Goal: Information Seeking & Learning: Compare options

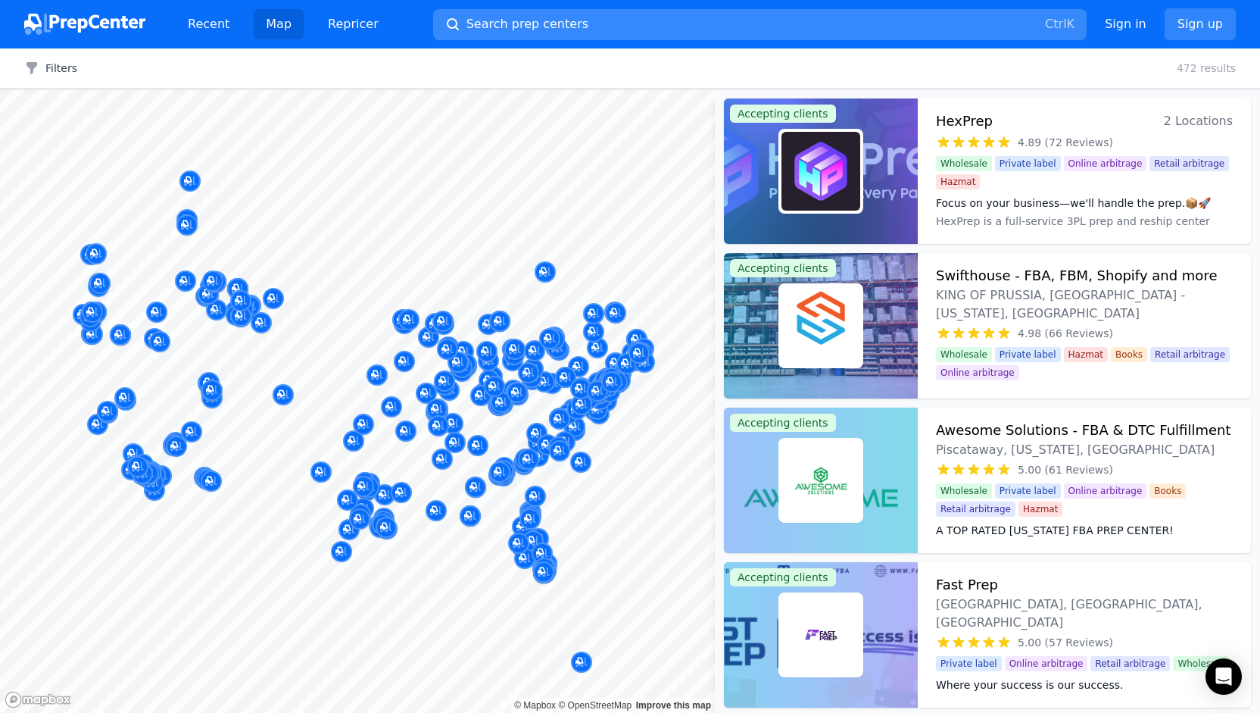
click at [757, 15] on button "Search prep centers Ctrl K" at bounding box center [760, 24] width 654 height 31
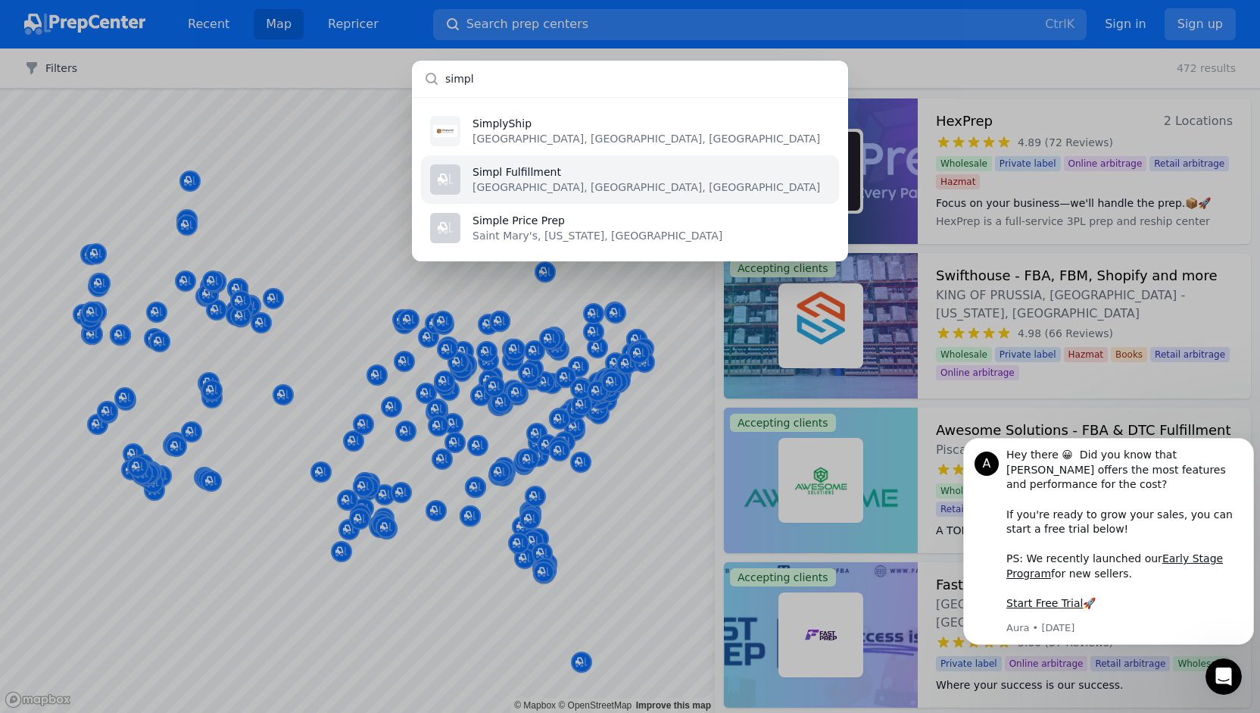
type input "simpl"
click at [562, 196] on li "Simpl Fulfillment [GEOGRAPHIC_DATA], [GEOGRAPHIC_DATA], [GEOGRAPHIC_DATA]" at bounding box center [630, 179] width 418 height 48
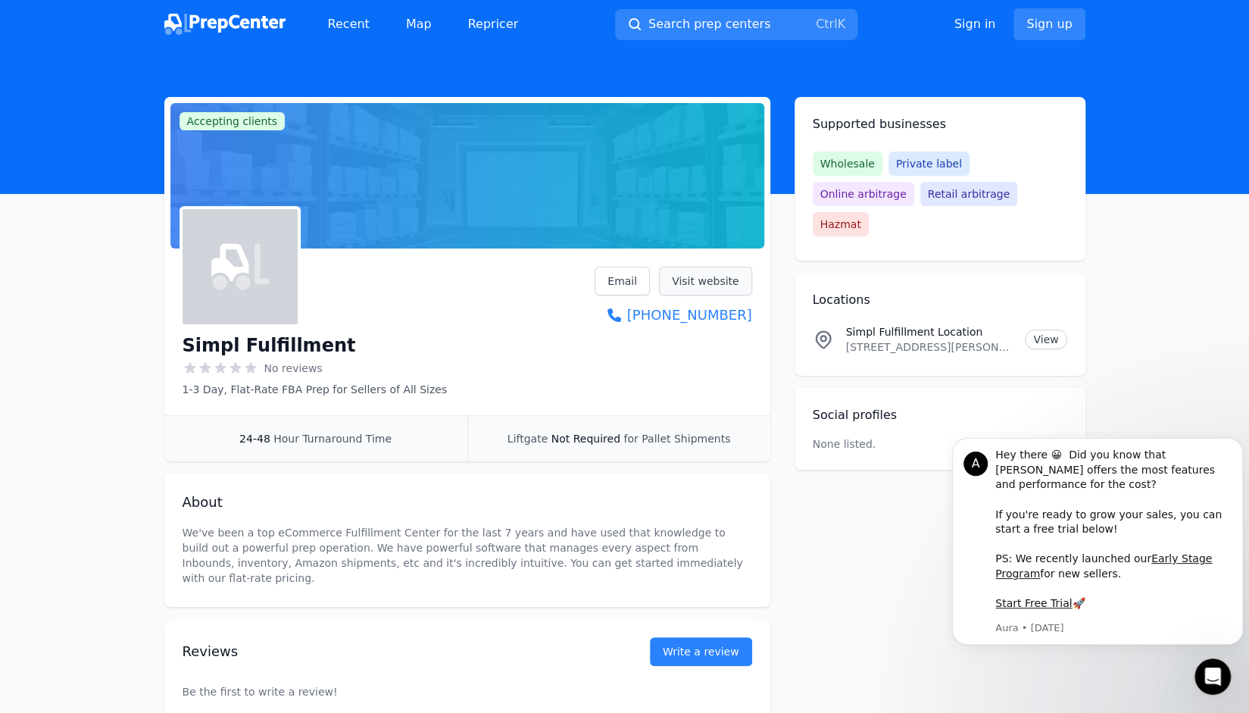
click at [700, 286] on link "Visit website" at bounding box center [705, 281] width 93 height 29
click at [747, 18] on span "Search prep centers" at bounding box center [709, 24] width 122 height 18
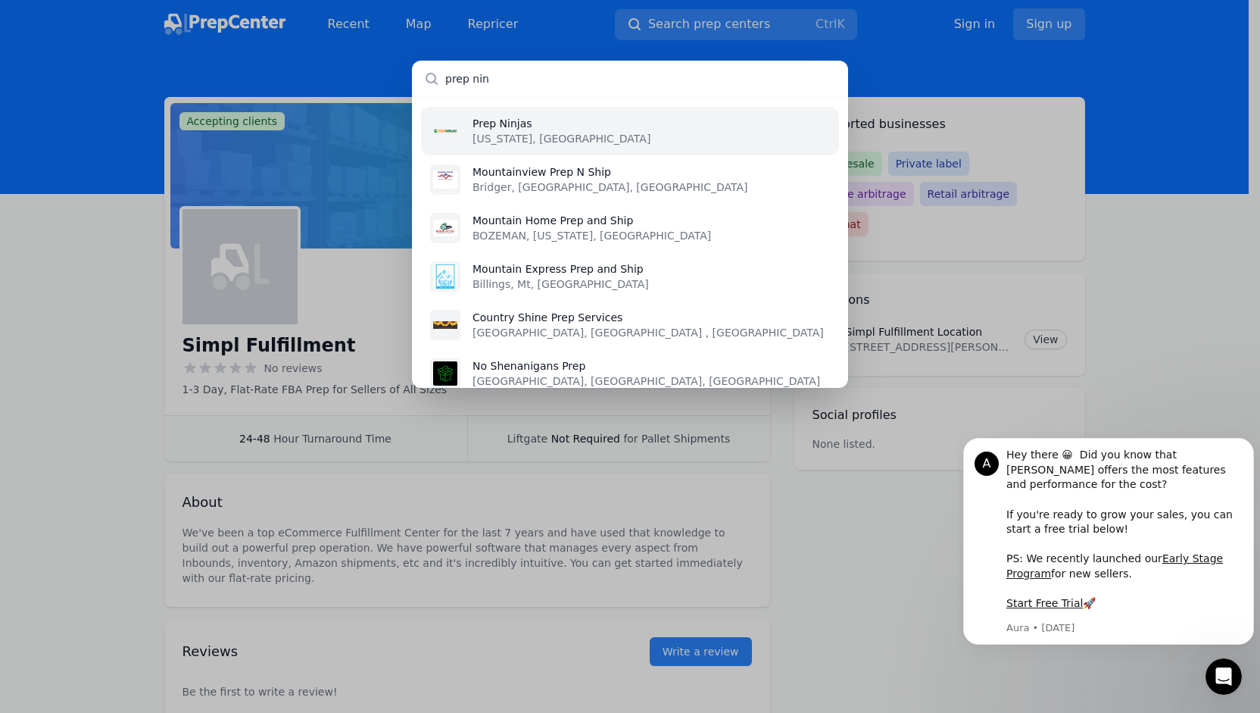
type input "prep nin"
click at [679, 124] on li "Prep Ninjas [US_STATE], [GEOGRAPHIC_DATA]" at bounding box center [630, 131] width 418 height 48
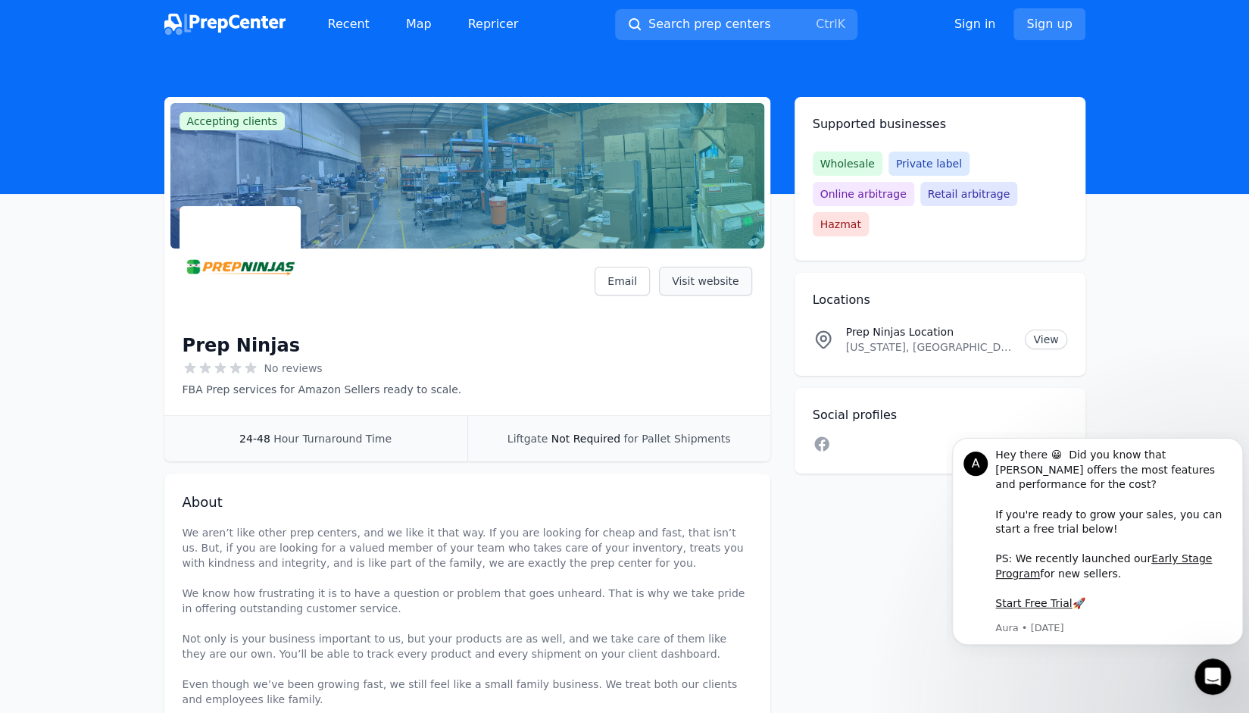
click at [716, 291] on link "Visit website" at bounding box center [705, 281] width 93 height 29
click at [713, 14] on button "Search prep centers Ctrl K" at bounding box center [736, 24] width 242 height 31
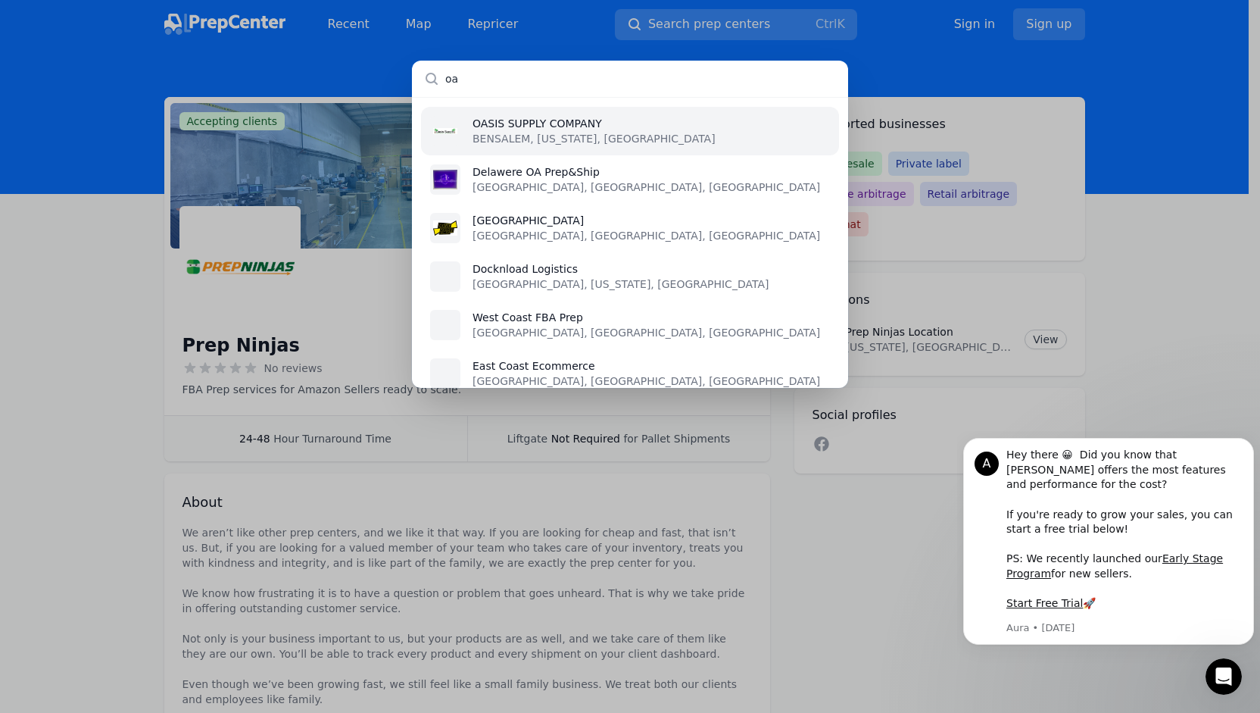
type input "o"
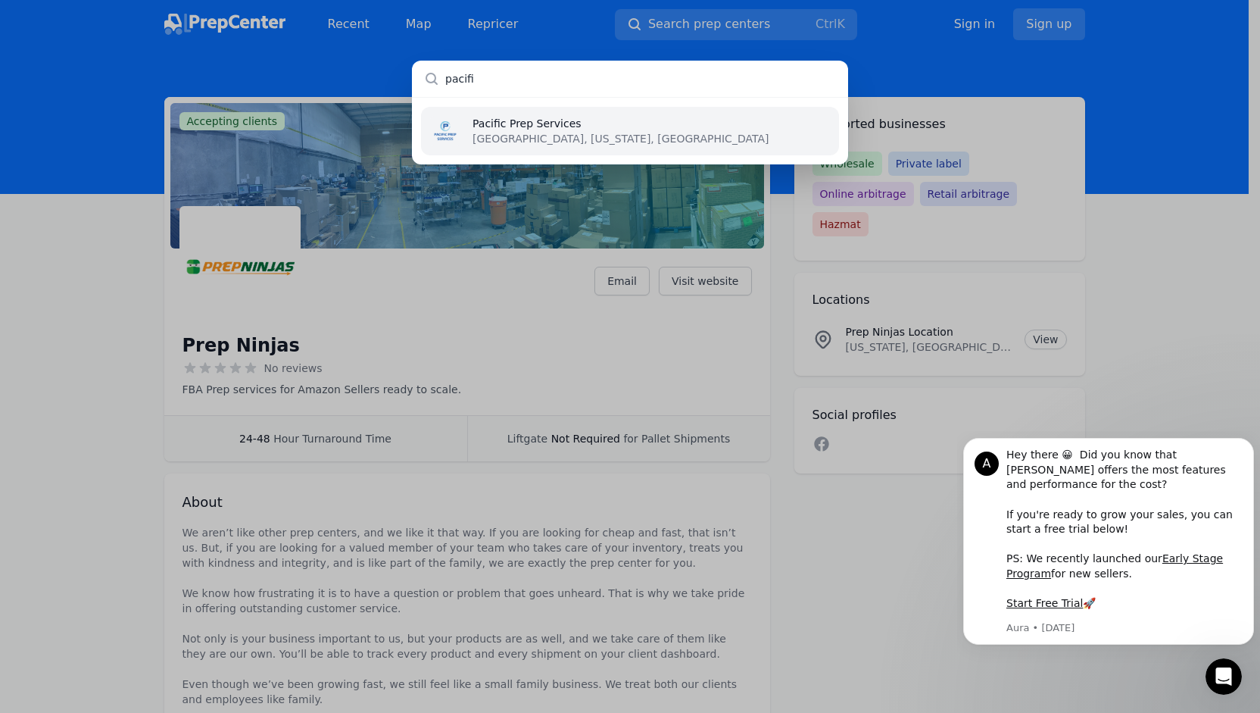
type input "pacifi"
click at [624, 152] on li "Pacific Prep Services [GEOGRAPHIC_DATA], [US_STATE], [GEOGRAPHIC_DATA]" at bounding box center [630, 131] width 418 height 48
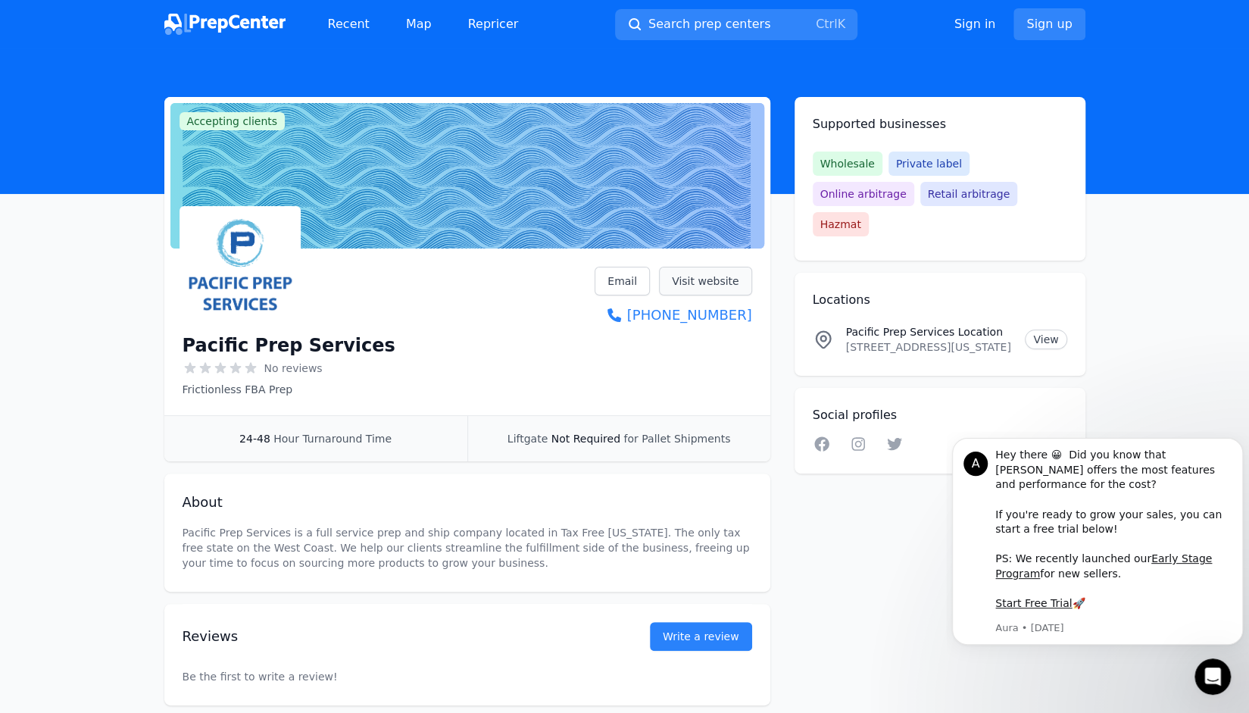
click at [716, 267] on link "Visit website" at bounding box center [705, 281] width 93 height 29
click at [716, 28] on span "Search prep centers" at bounding box center [709, 24] width 122 height 18
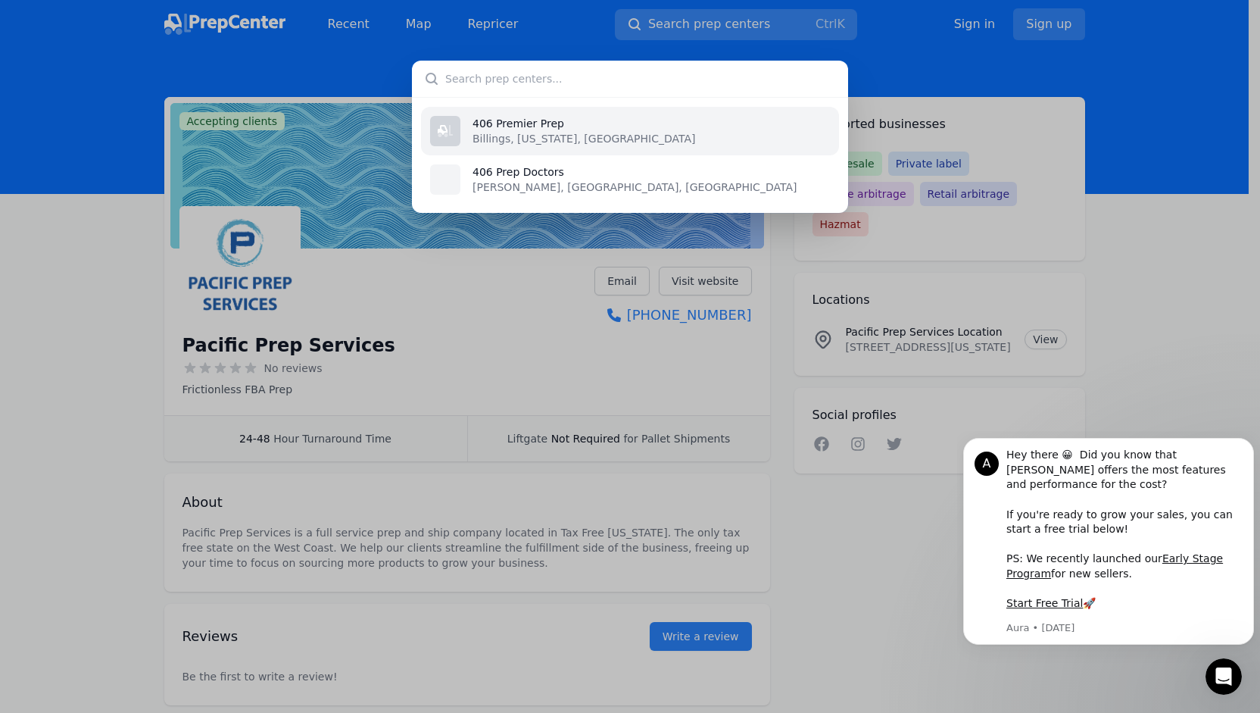
type input "0"
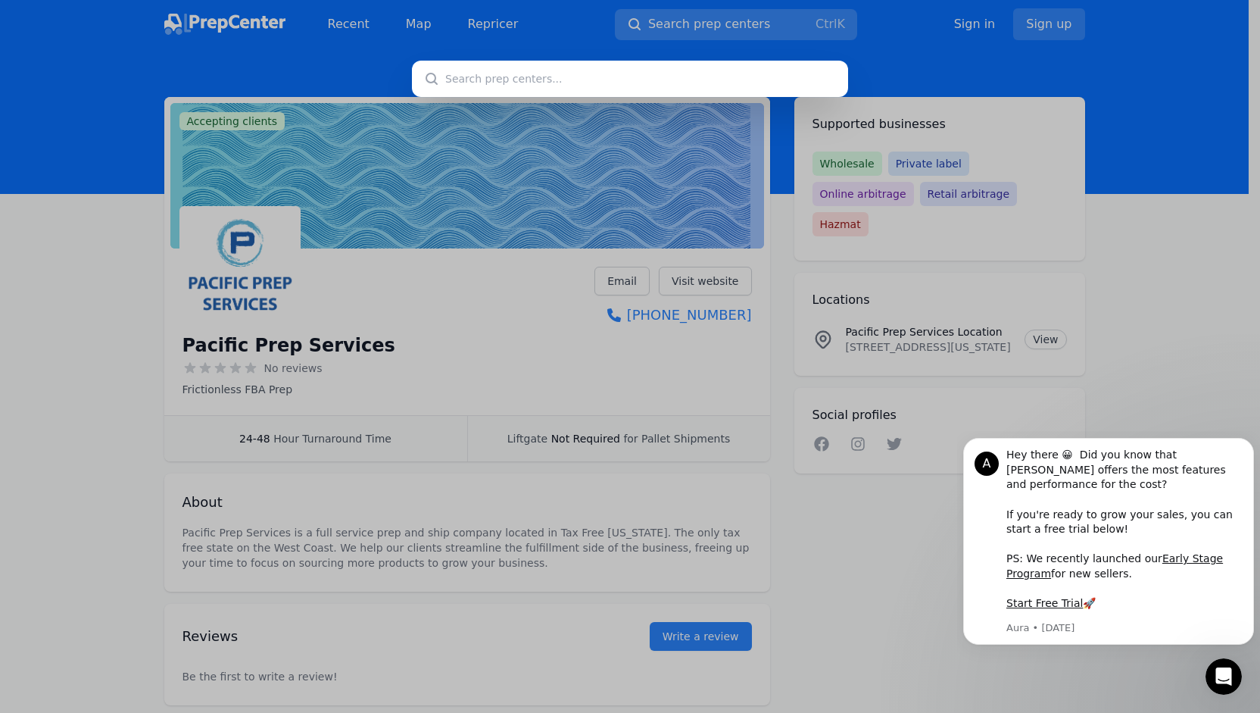
type input "o"
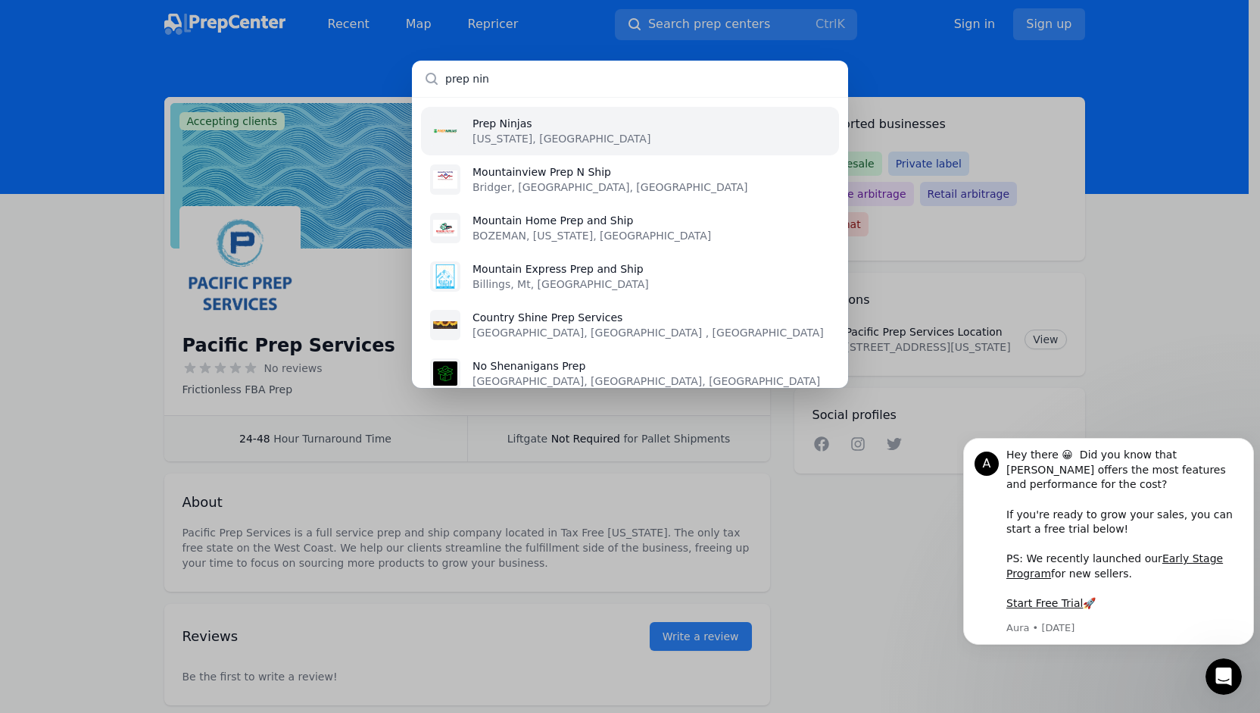
type input "prep nin"
click at [644, 123] on li "Prep Ninjas [US_STATE], [GEOGRAPHIC_DATA]" at bounding box center [630, 131] width 418 height 48
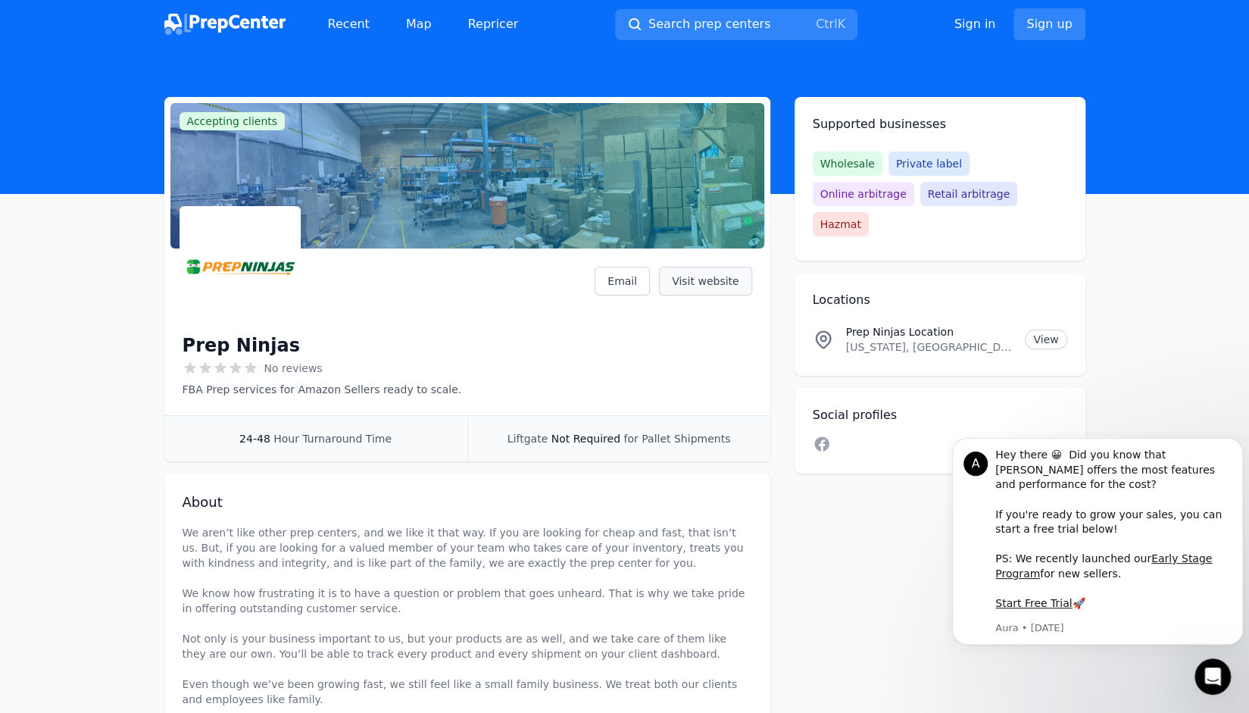
click at [716, 286] on link "Visit website" at bounding box center [705, 281] width 93 height 29
click at [752, 26] on span "Search prep centers" at bounding box center [709, 24] width 122 height 18
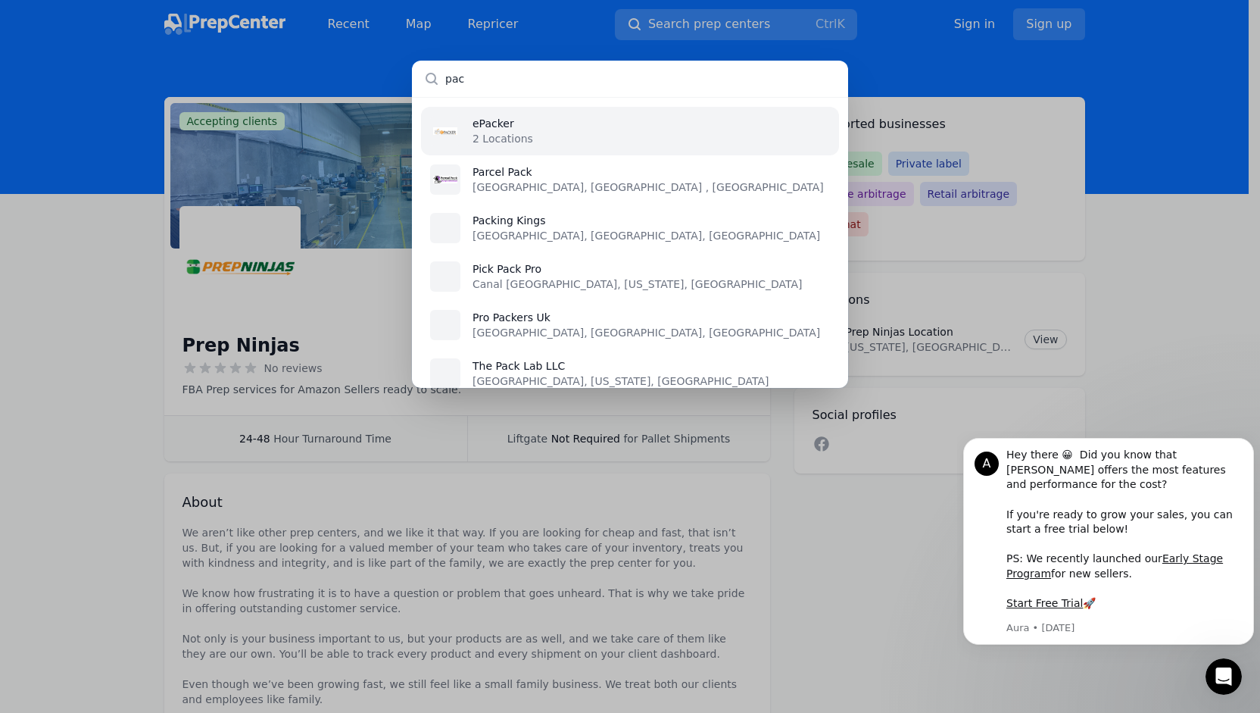
type input "paci"
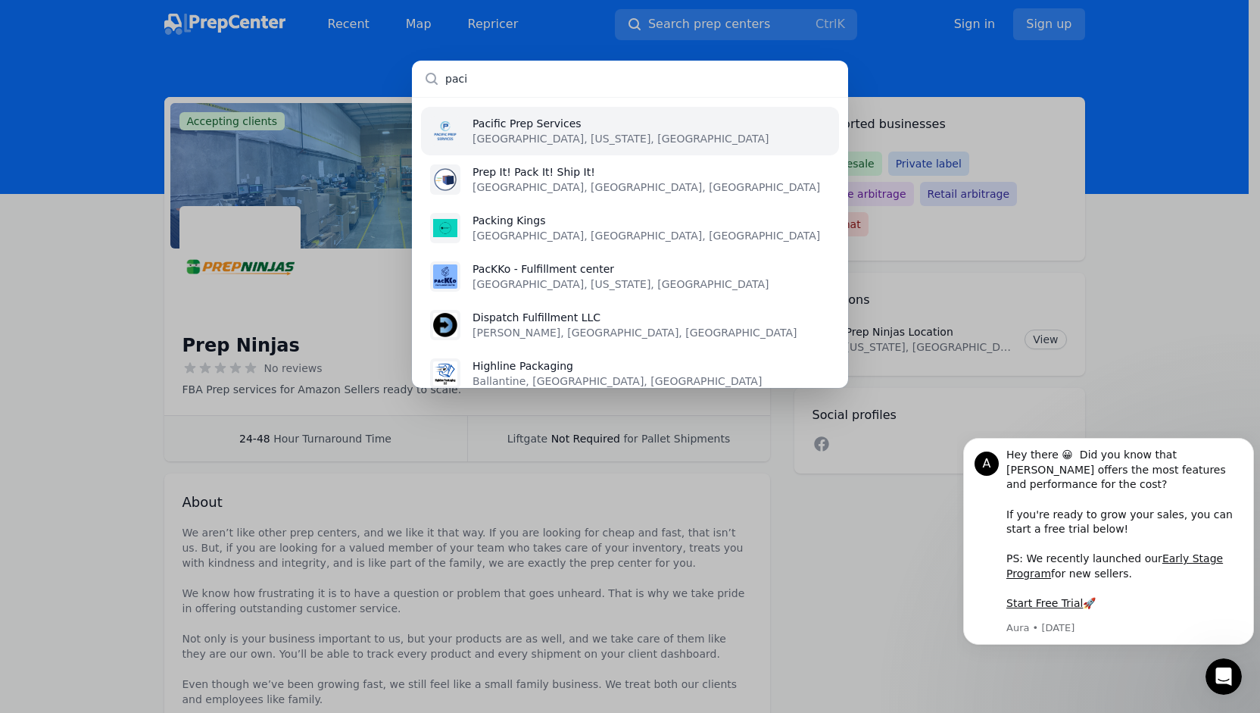
click at [668, 123] on li "Pacific Prep Services [GEOGRAPHIC_DATA], [US_STATE], [GEOGRAPHIC_DATA]" at bounding box center [630, 131] width 418 height 48
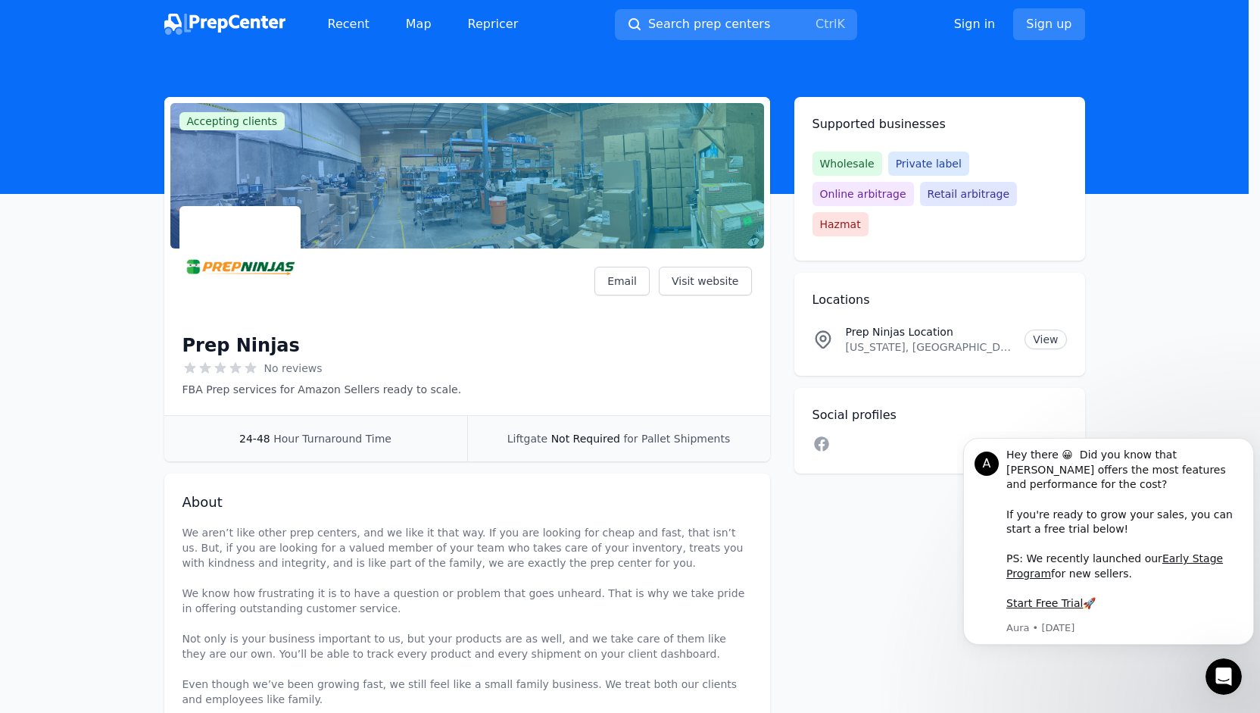
click at [683, 145] on li "Pacific Prep Services [GEOGRAPHIC_DATA], [US_STATE], [GEOGRAPHIC_DATA]" at bounding box center [630, 136] width 397 height 46
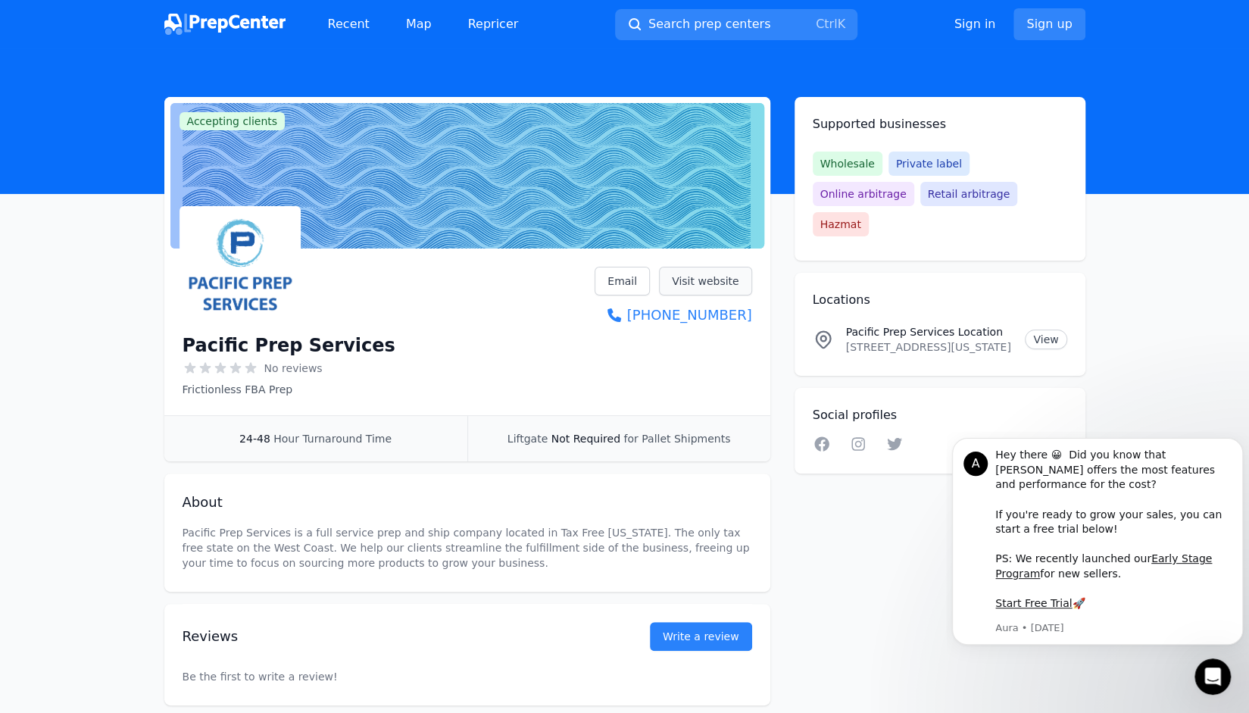
click at [720, 281] on link "Visit website" at bounding box center [705, 281] width 93 height 29
